Goal: Task Accomplishment & Management: Manage account settings

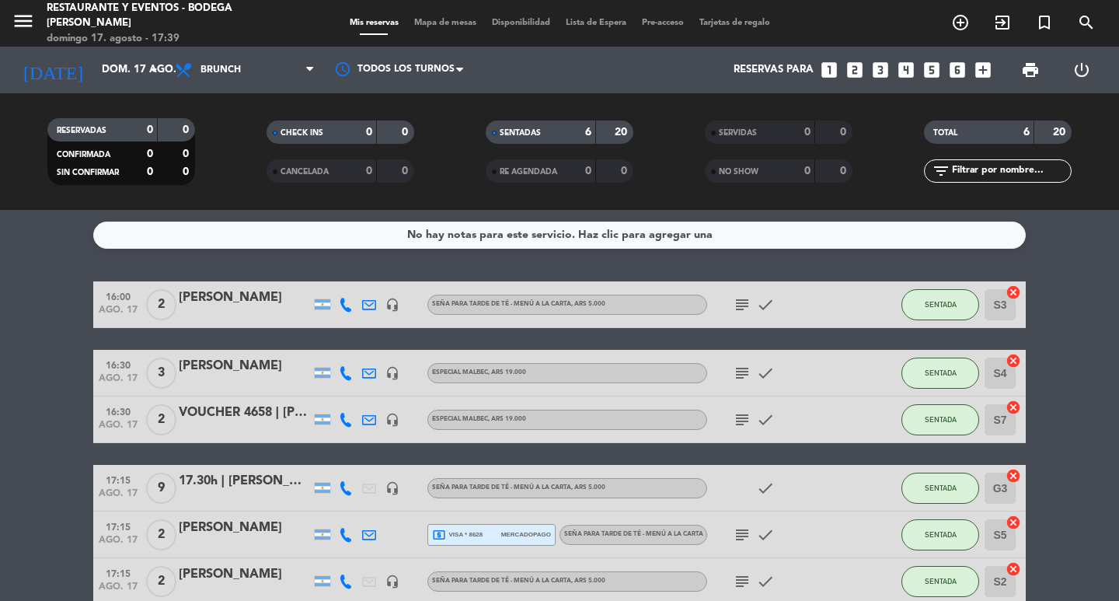
click at [264, 479] on div "17.30h | [PERSON_NAME]/ [PERSON_NAME]" at bounding box center [245, 481] width 132 height 20
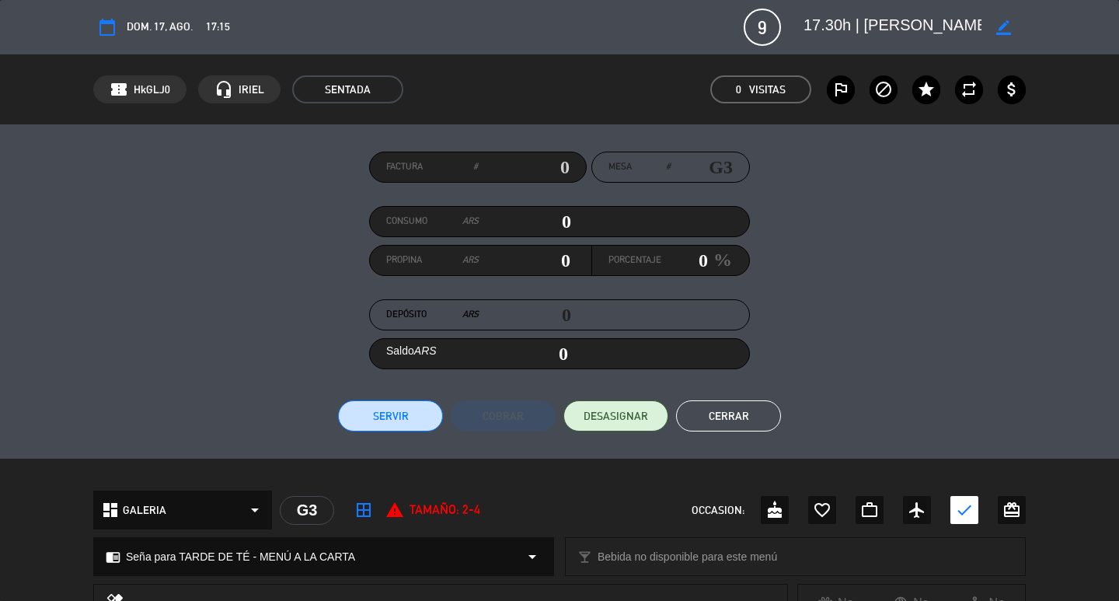
click at [1002, 27] on icon "border_color" at bounding box center [1003, 27] width 15 height 15
click at [973, 28] on textarea at bounding box center [893, 27] width 178 height 28
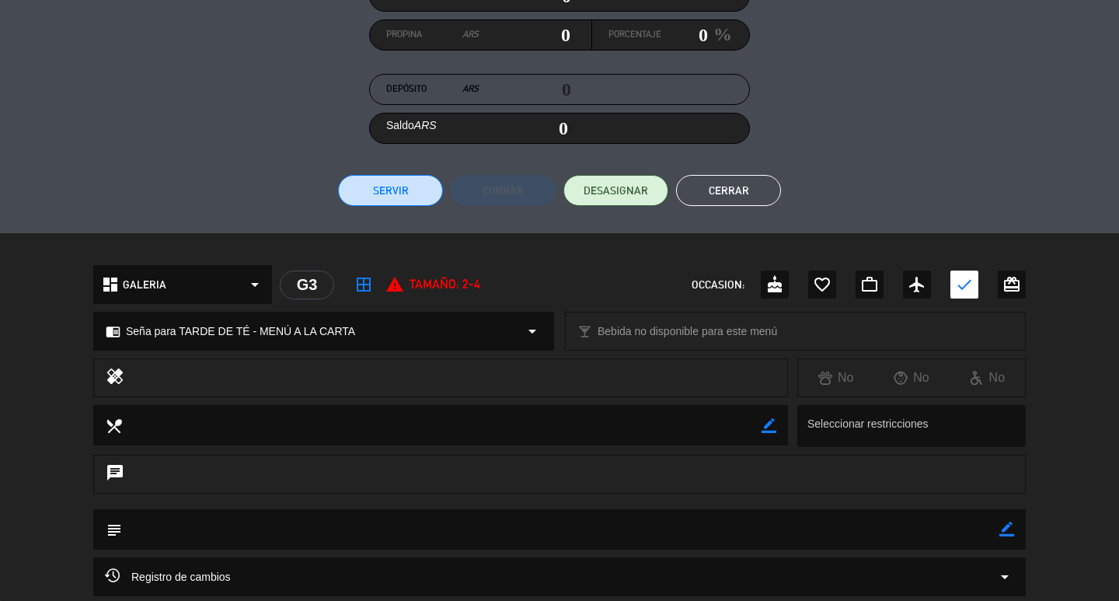
scroll to position [369, 0]
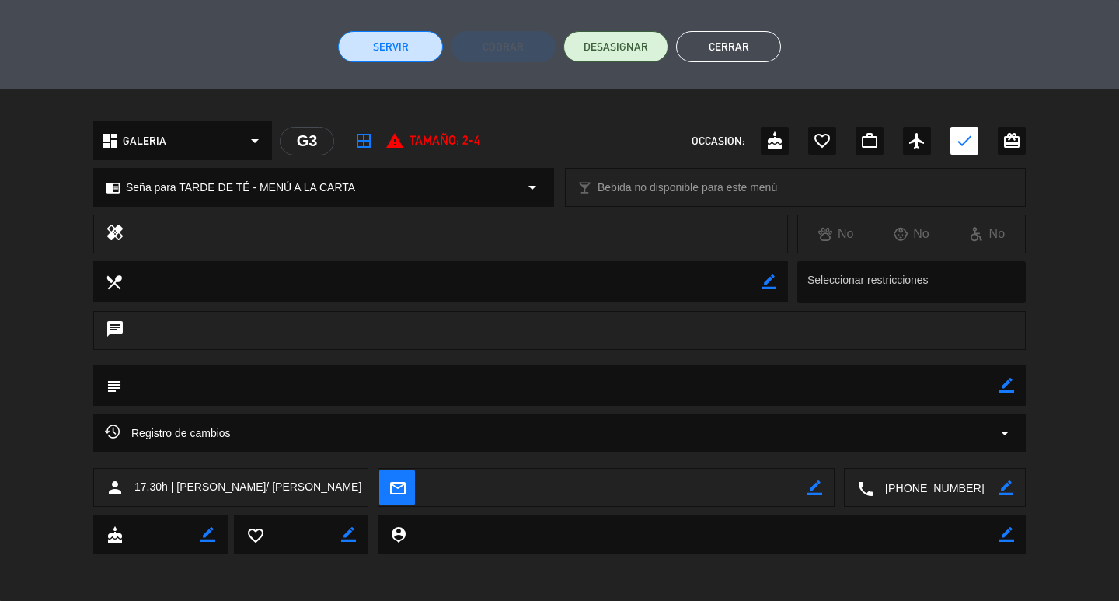
click at [733, 49] on button "Cerrar" at bounding box center [728, 46] width 105 height 31
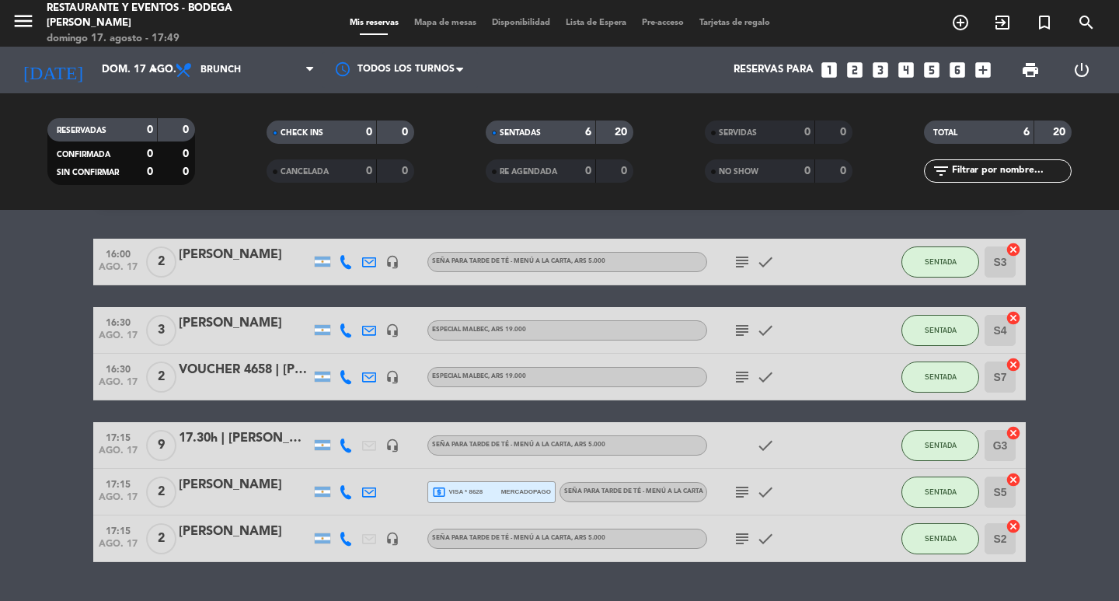
scroll to position [82, 0]
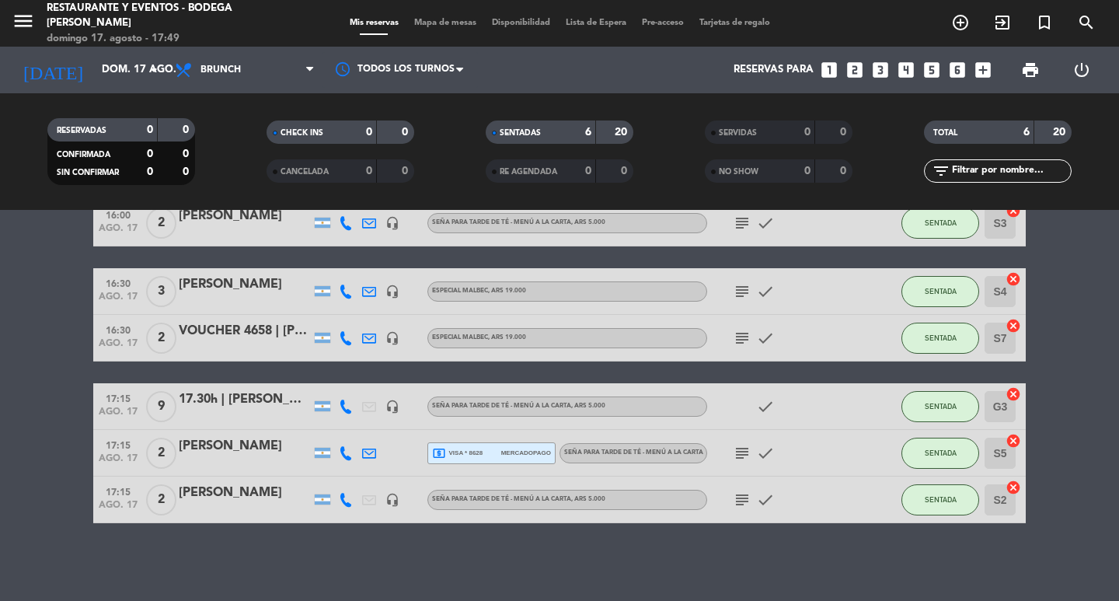
click at [272, 400] on div "17.30h | [PERSON_NAME]/ [PERSON_NAME]" at bounding box center [245, 399] width 132 height 20
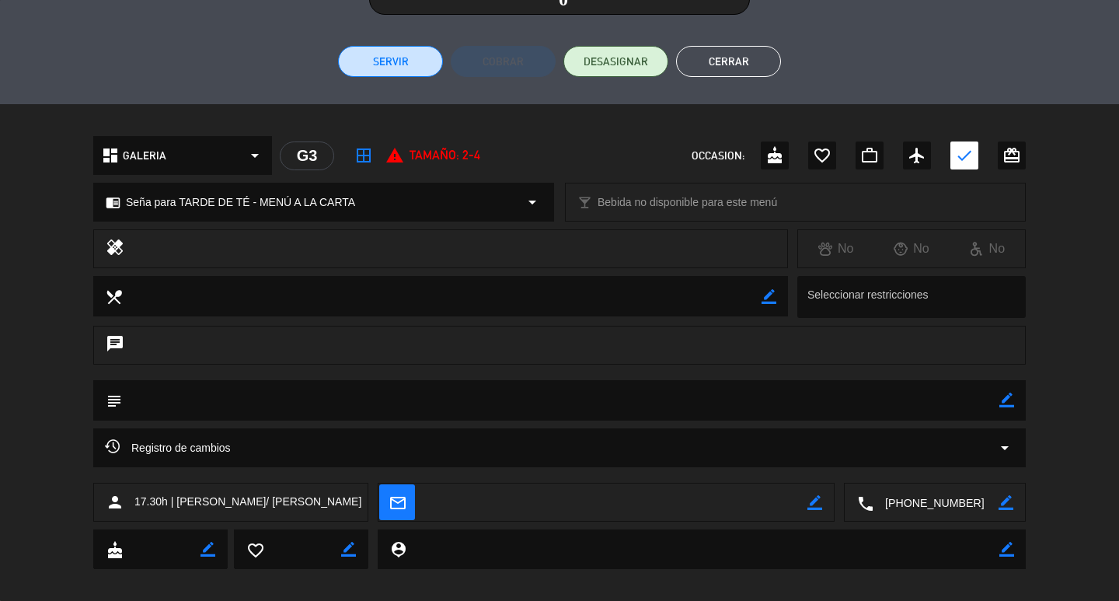
scroll to position [369, 0]
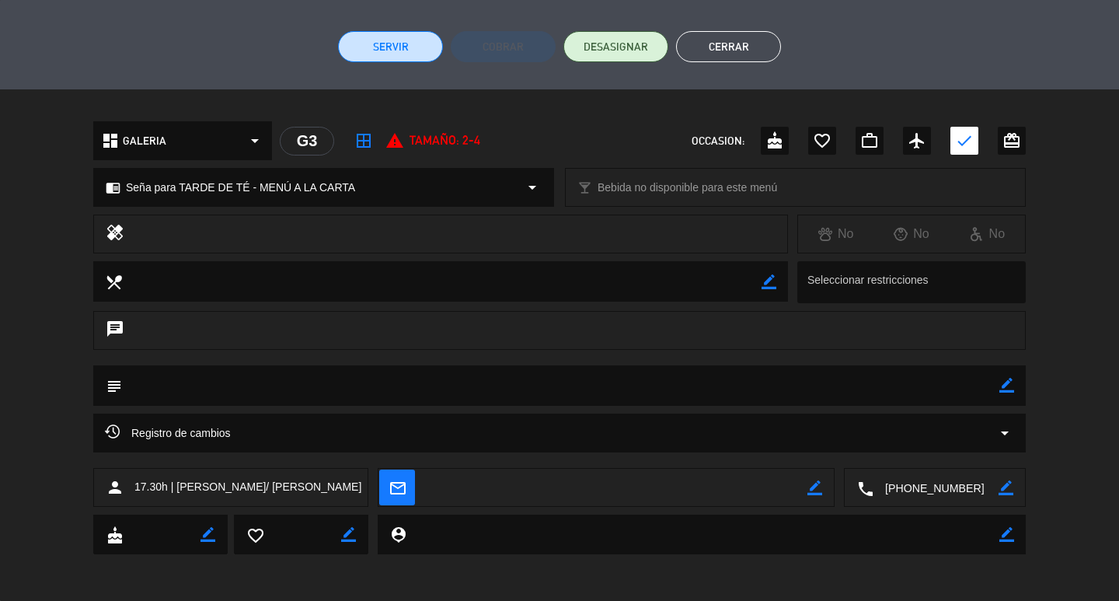
click at [1009, 382] on icon "border_color" at bounding box center [1006, 385] width 15 height 15
type textarea "MAJO MESA 34"
click at [1007, 383] on icon at bounding box center [1006, 385] width 15 height 15
click at [720, 47] on button "Cerrar" at bounding box center [728, 46] width 105 height 31
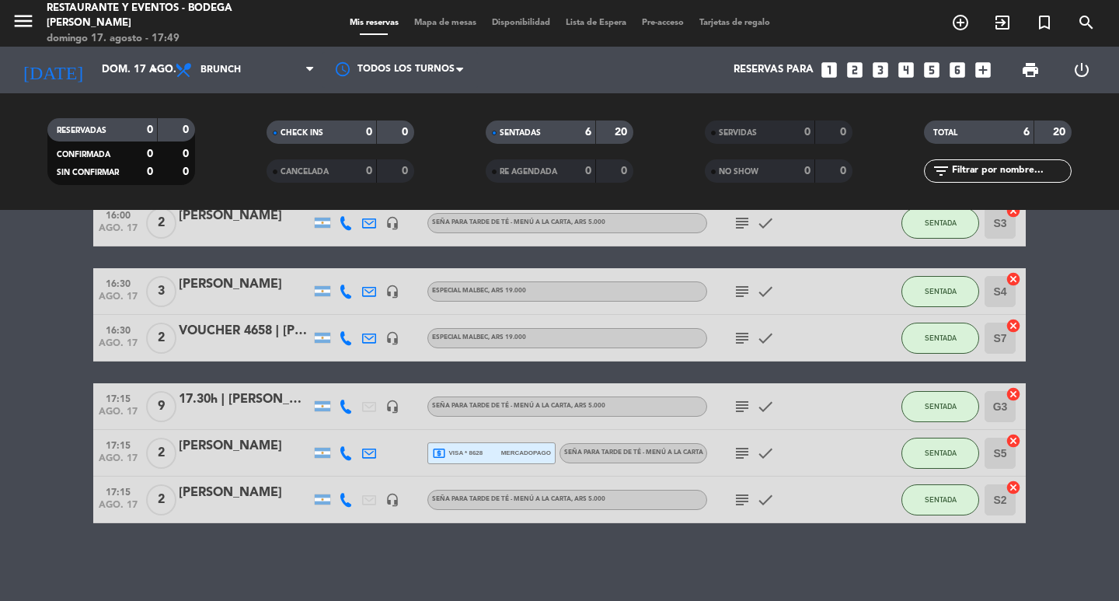
click at [744, 407] on icon "subject" at bounding box center [742, 406] width 19 height 19
